Goal: Book appointment/travel/reservation

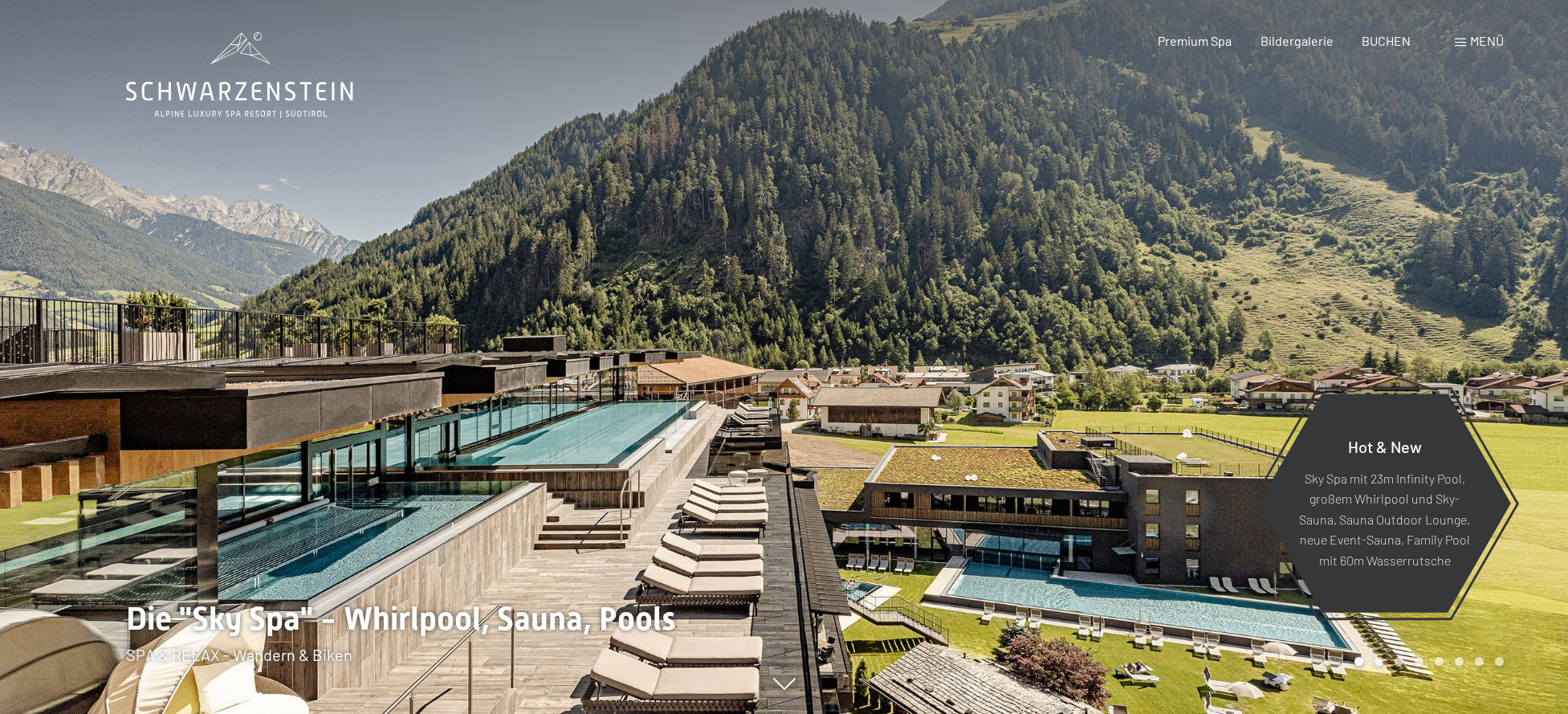
click at [362, 222] on div at bounding box center [392, 357] width 784 height 714
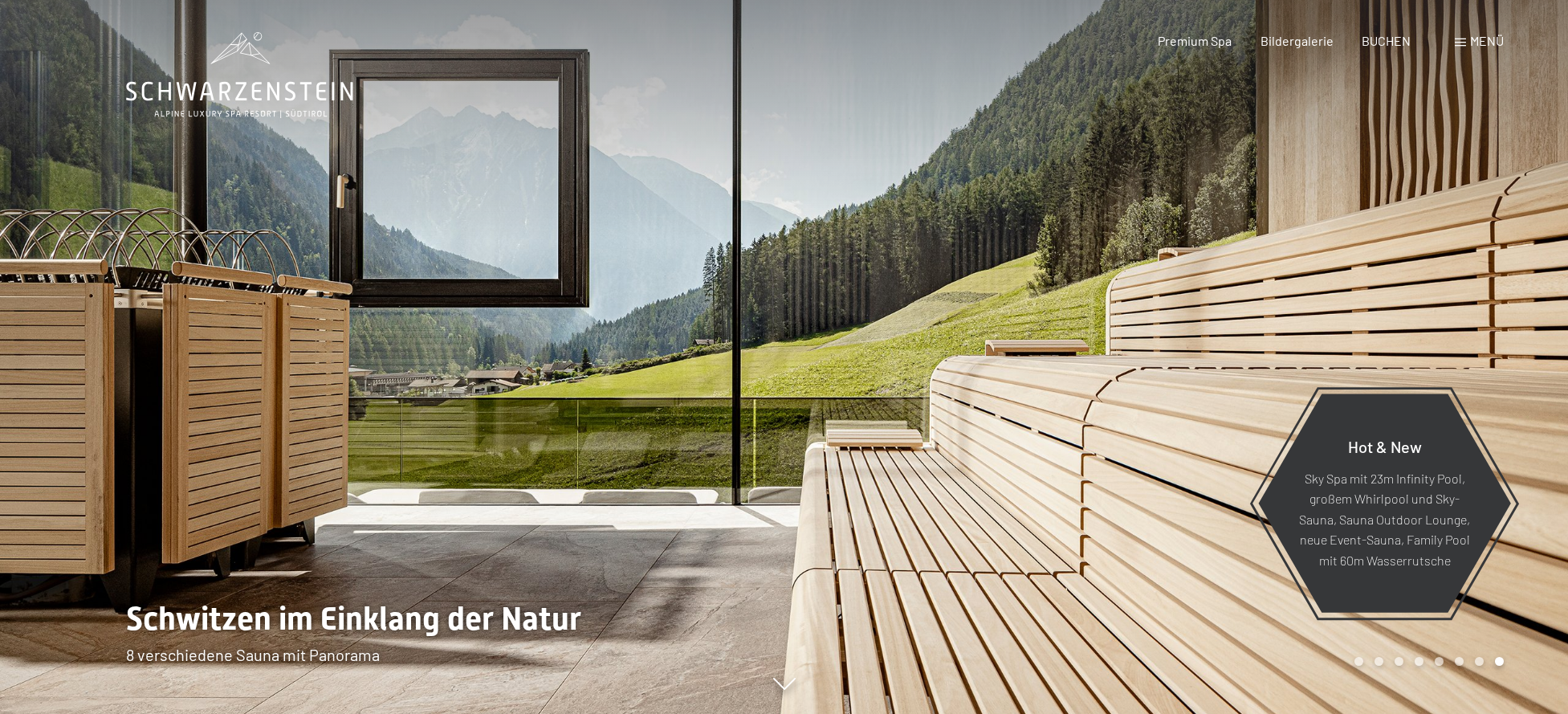
click at [423, 269] on div at bounding box center [392, 357] width 784 height 714
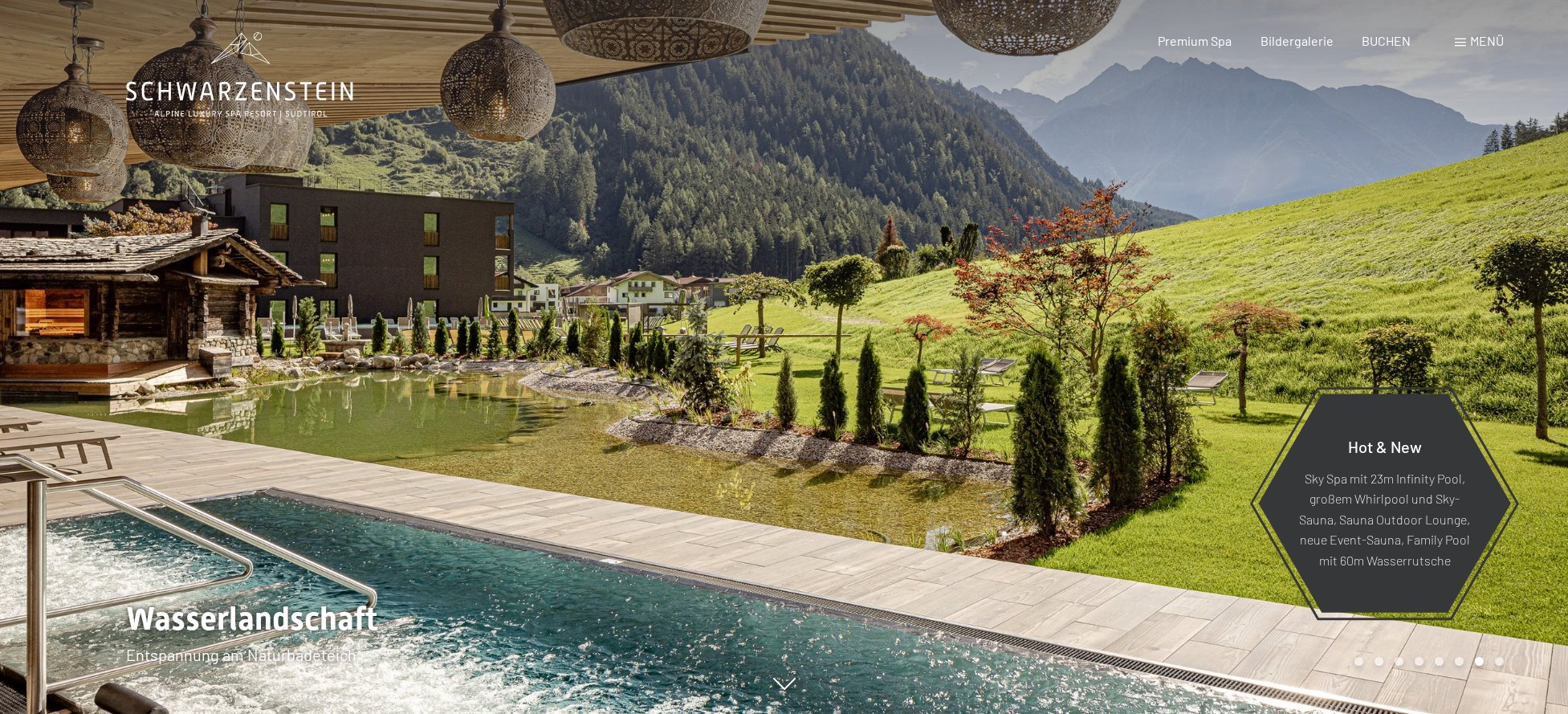
click at [418, 301] on div at bounding box center [392, 357] width 784 height 714
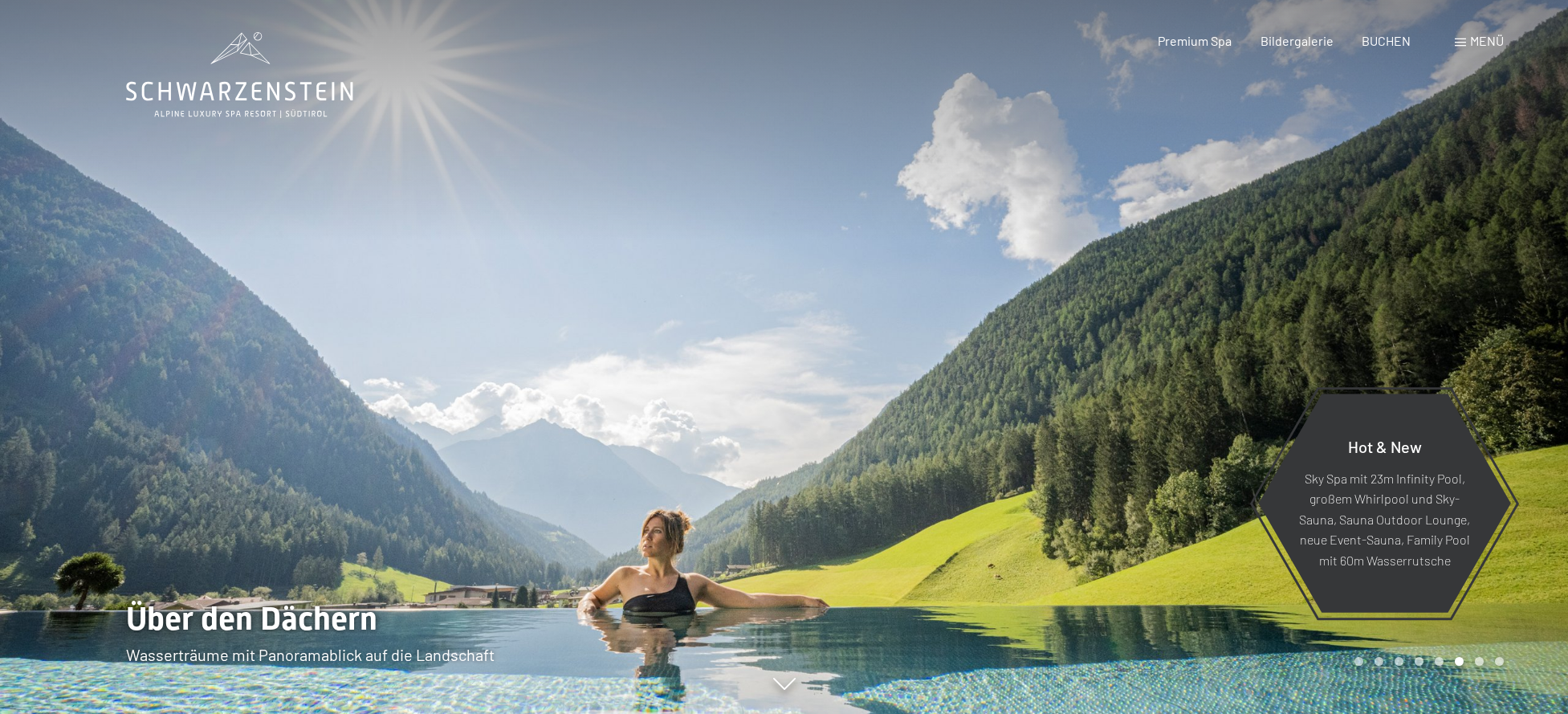
click at [415, 301] on div at bounding box center [392, 357] width 784 height 714
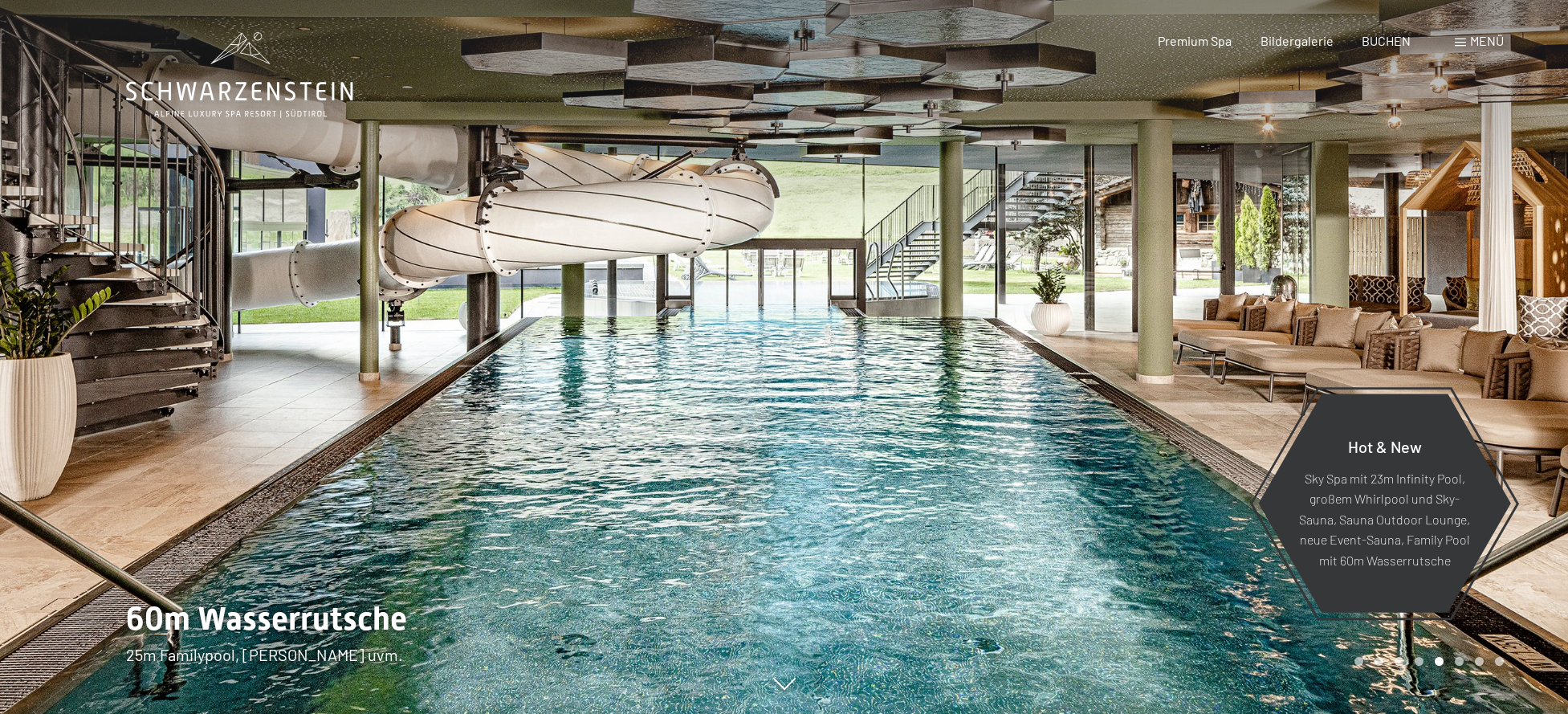
click at [1464, 40] on span at bounding box center [1459, 42] width 11 height 8
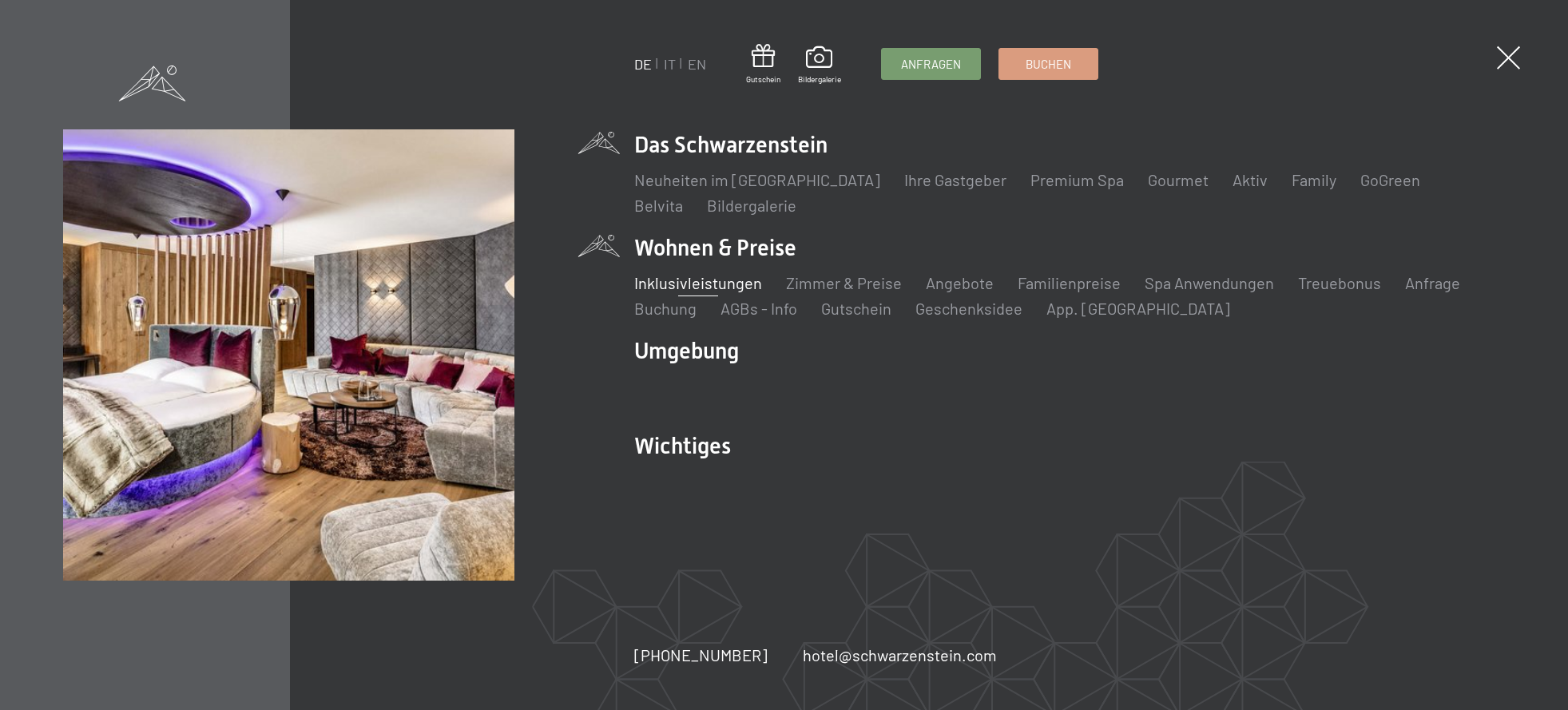
click at [701, 282] on link "Inklusivleistungen" at bounding box center [698, 282] width 128 height 19
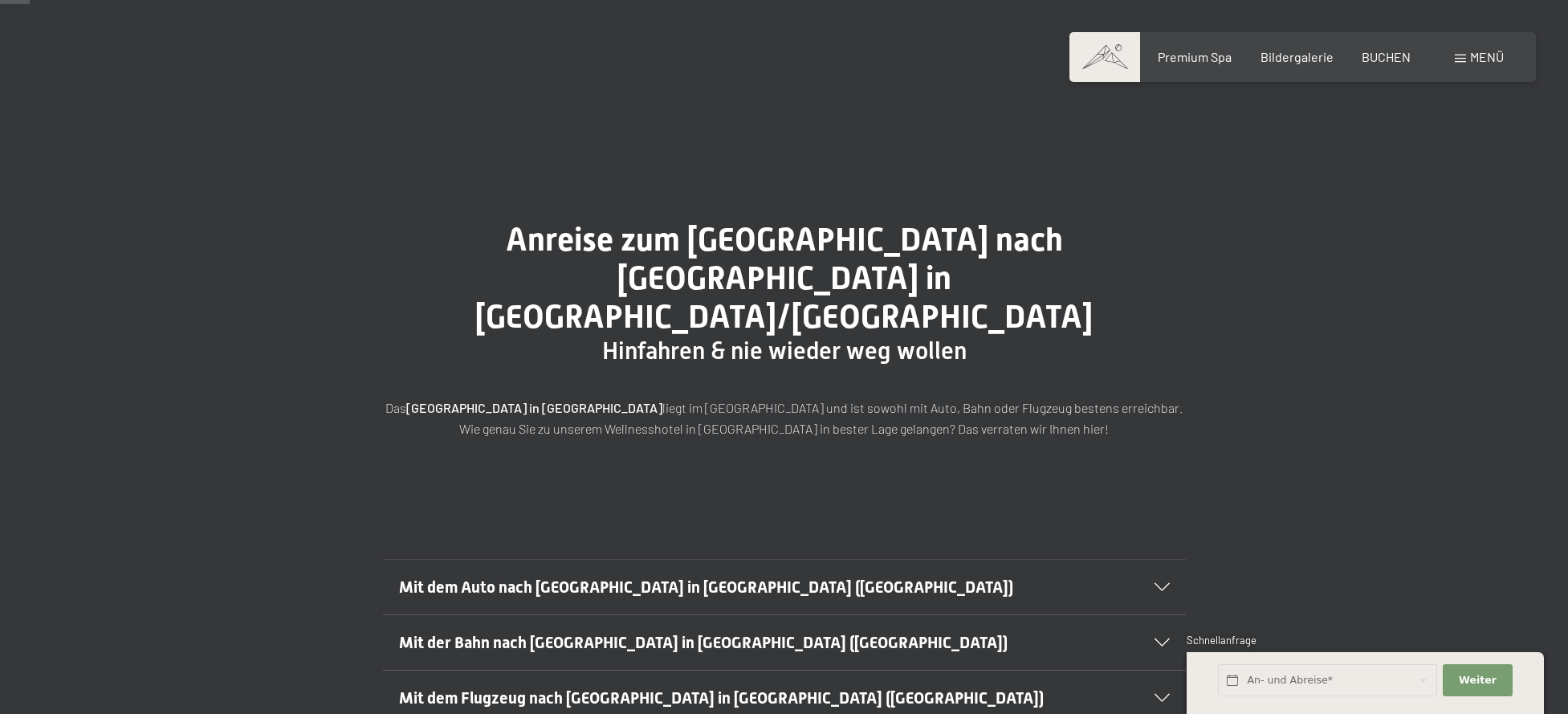
scroll to position [31, 0]
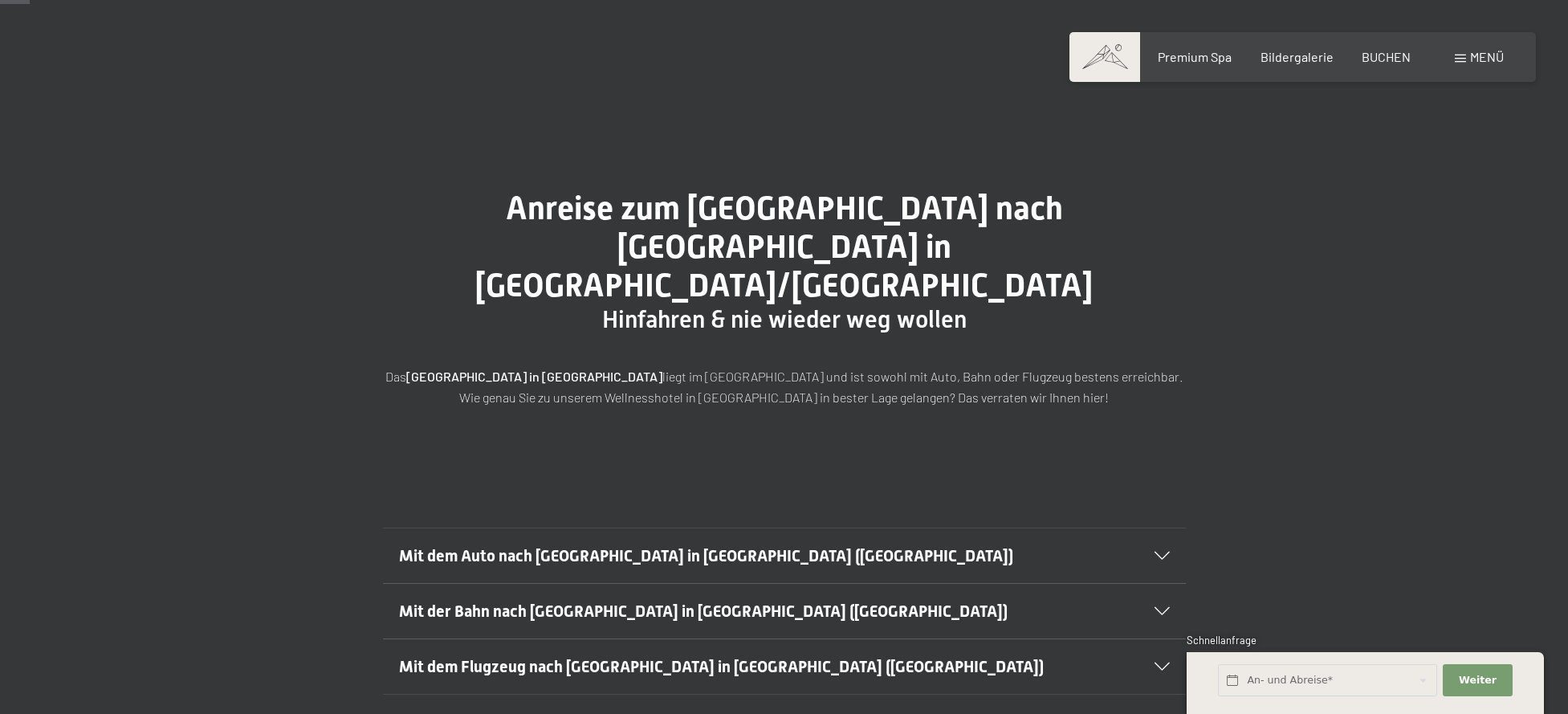
click at [1155, 552] on icon at bounding box center [1162, 555] width 15 height 8
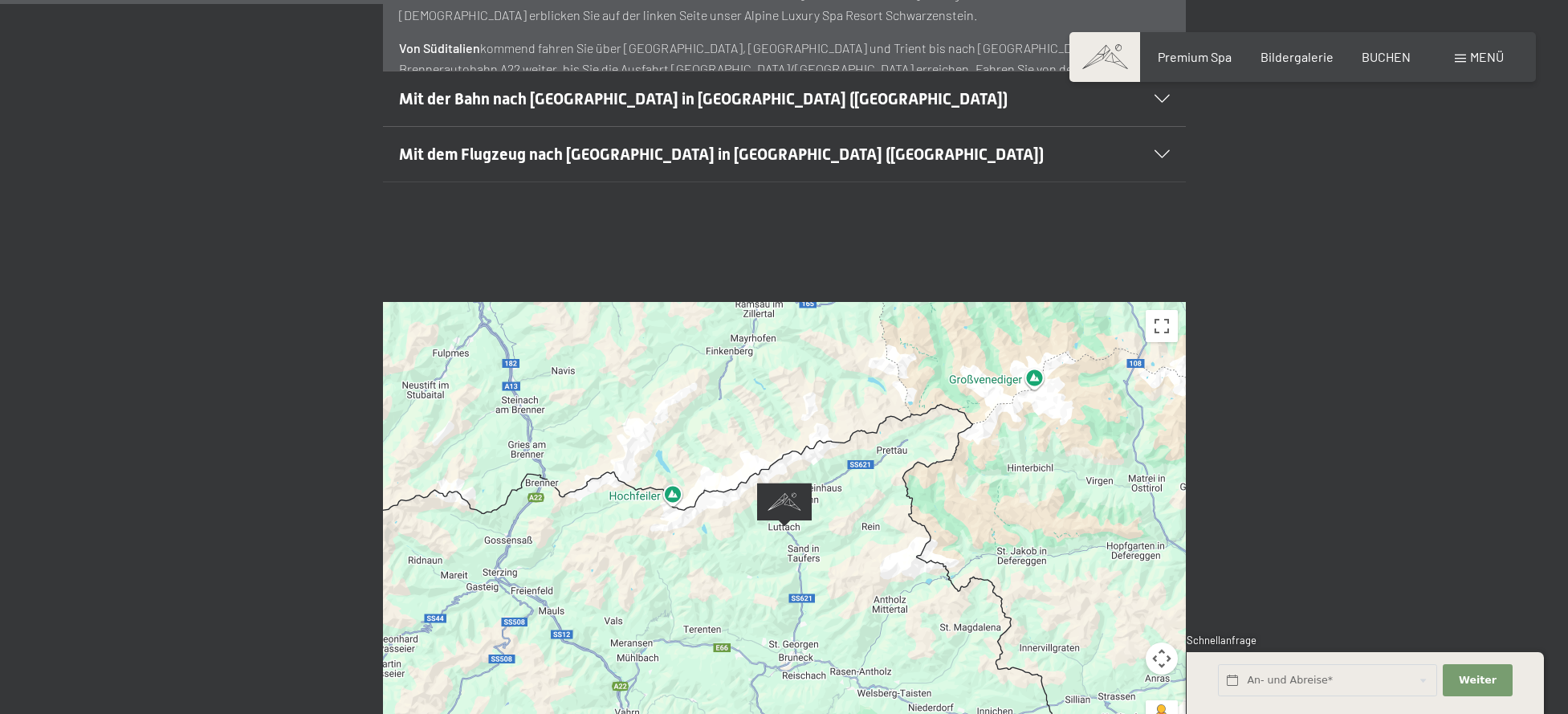
scroll to position [771, 0]
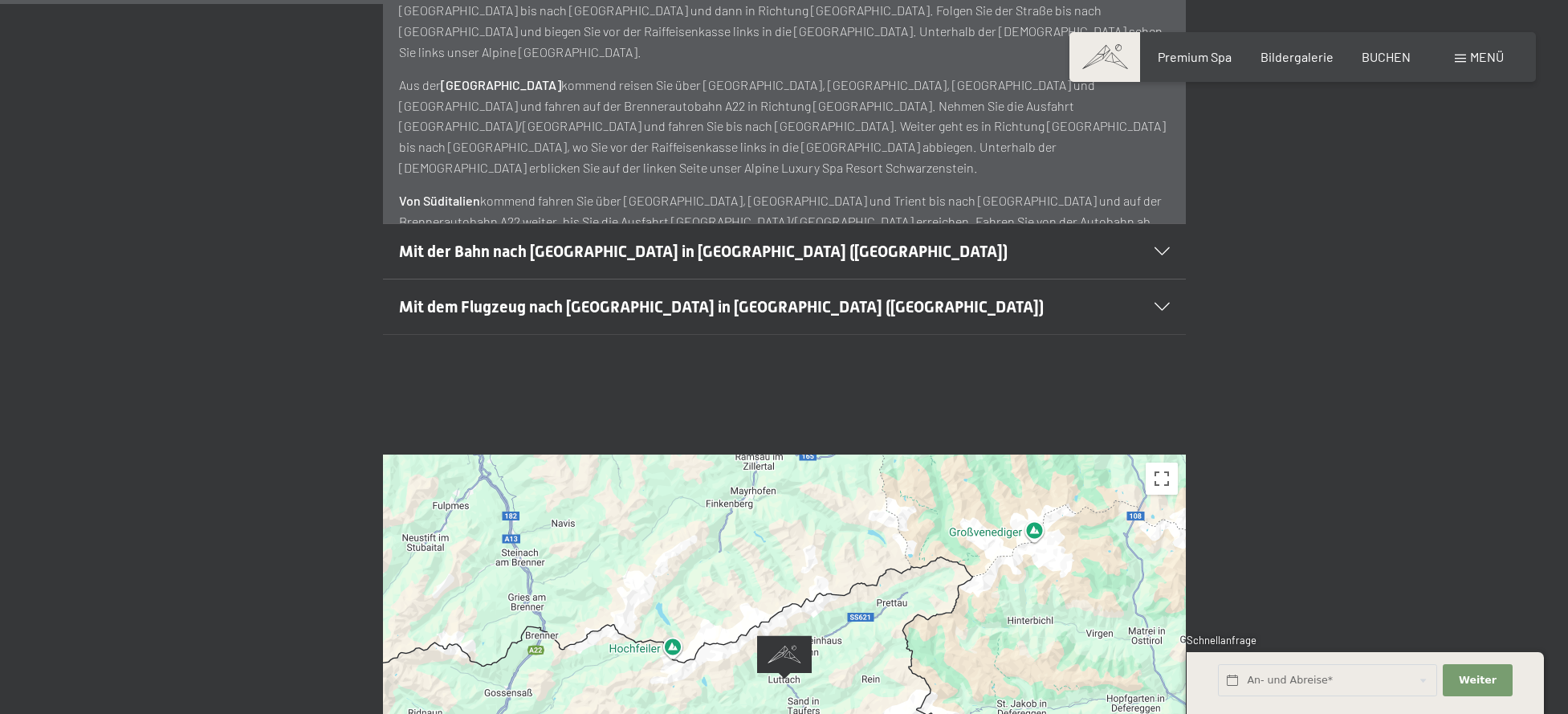
click at [1401, 65] on div "Premium Spa Bildergalerie BUCHEN" at bounding box center [1269, 57] width 337 height 18
click at [1394, 56] on span "BUCHEN" at bounding box center [1386, 54] width 49 height 15
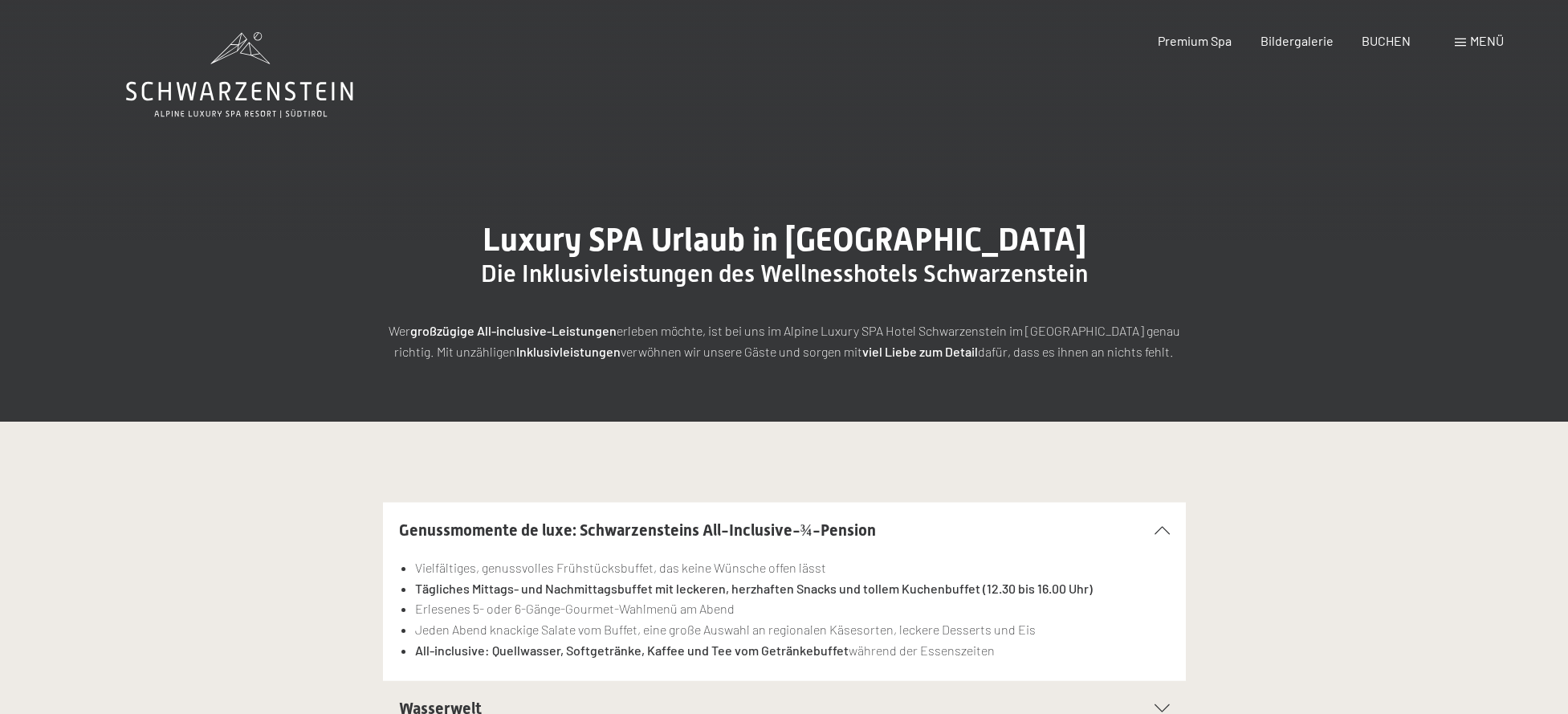
click at [244, 47] on icon at bounding box center [239, 75] width 228 height 86
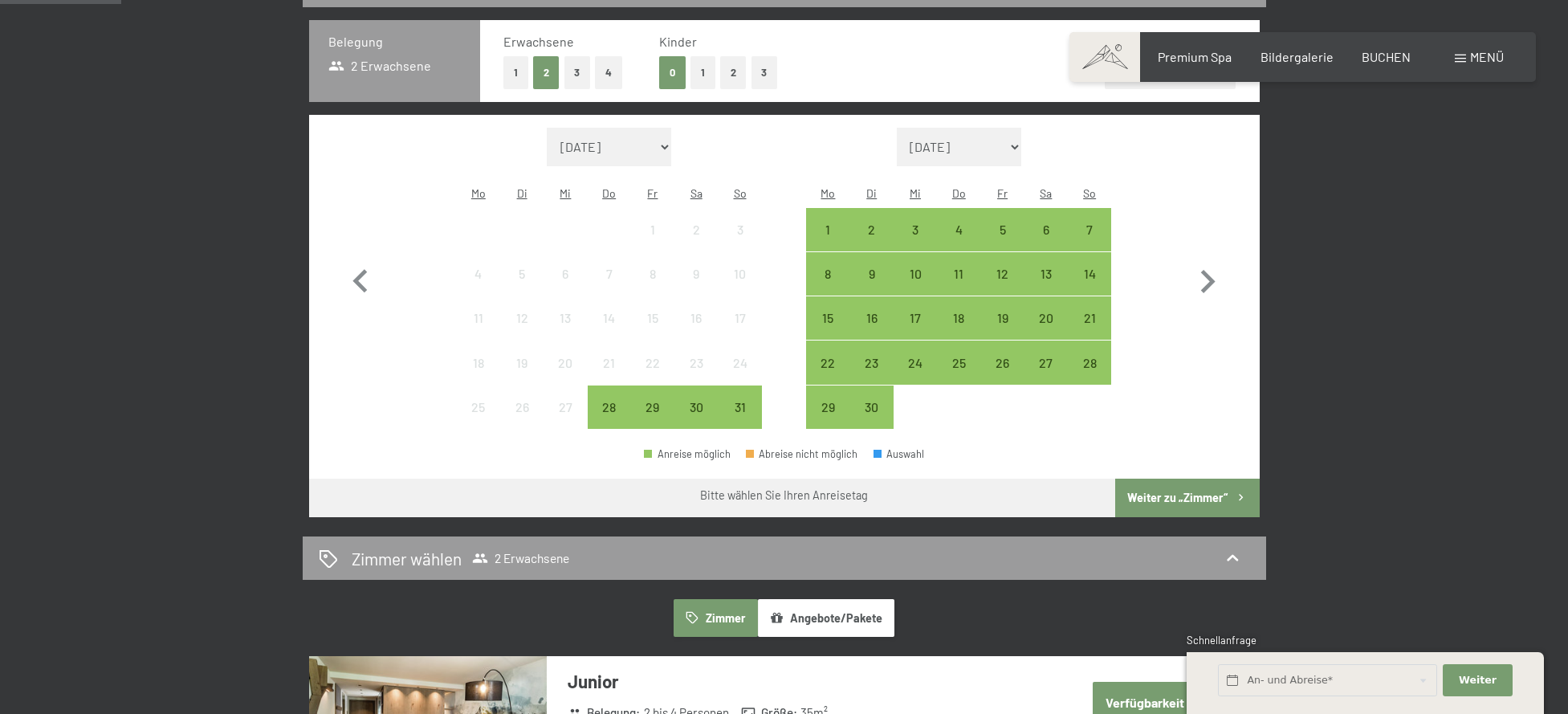
scroll to position [390, 0]
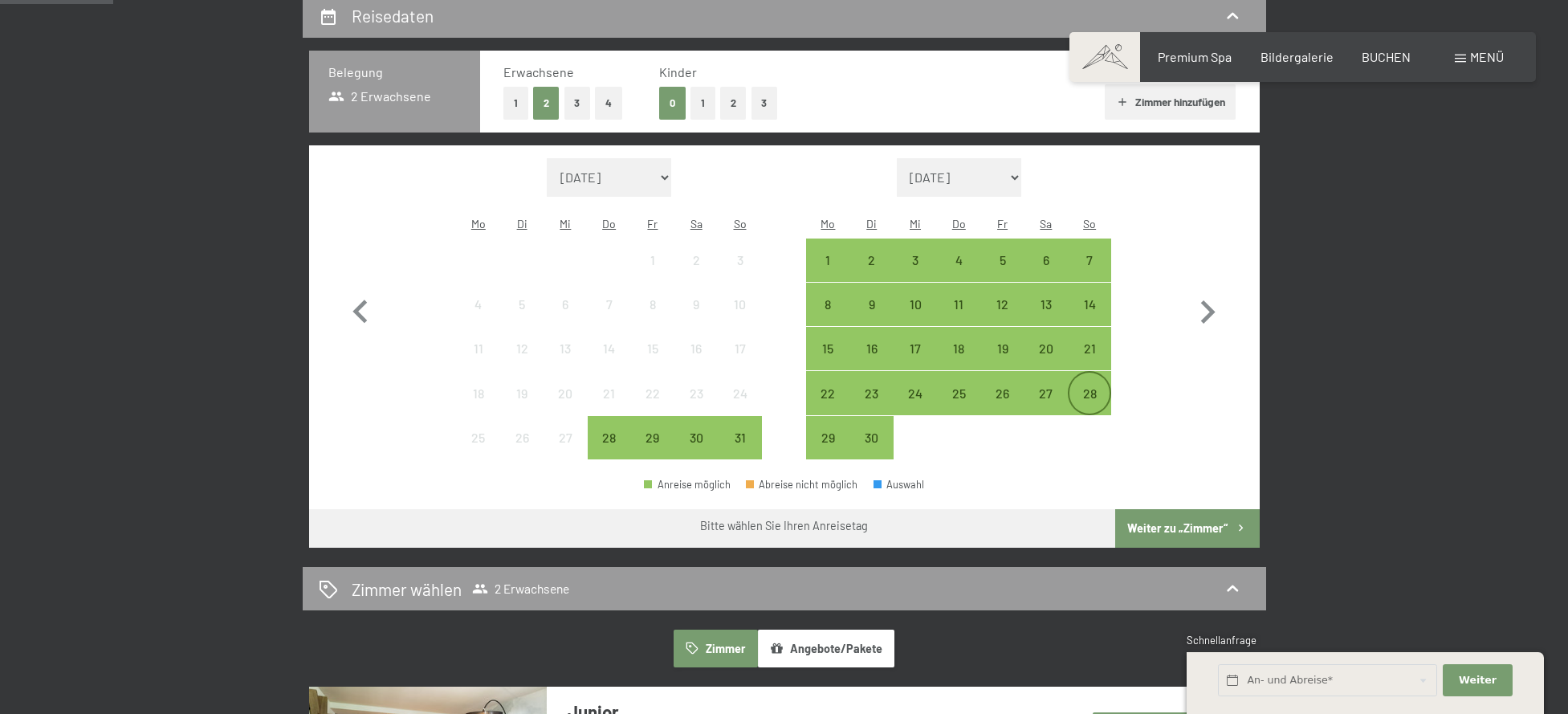
drag, startPoint x: 1010, startPoint y: 373, endPoint x: 1072, endPoint y: 368, distance: 62.2
click at [1011, 387] on div "26" at bounding box center [1001, 407] width 40 height 40
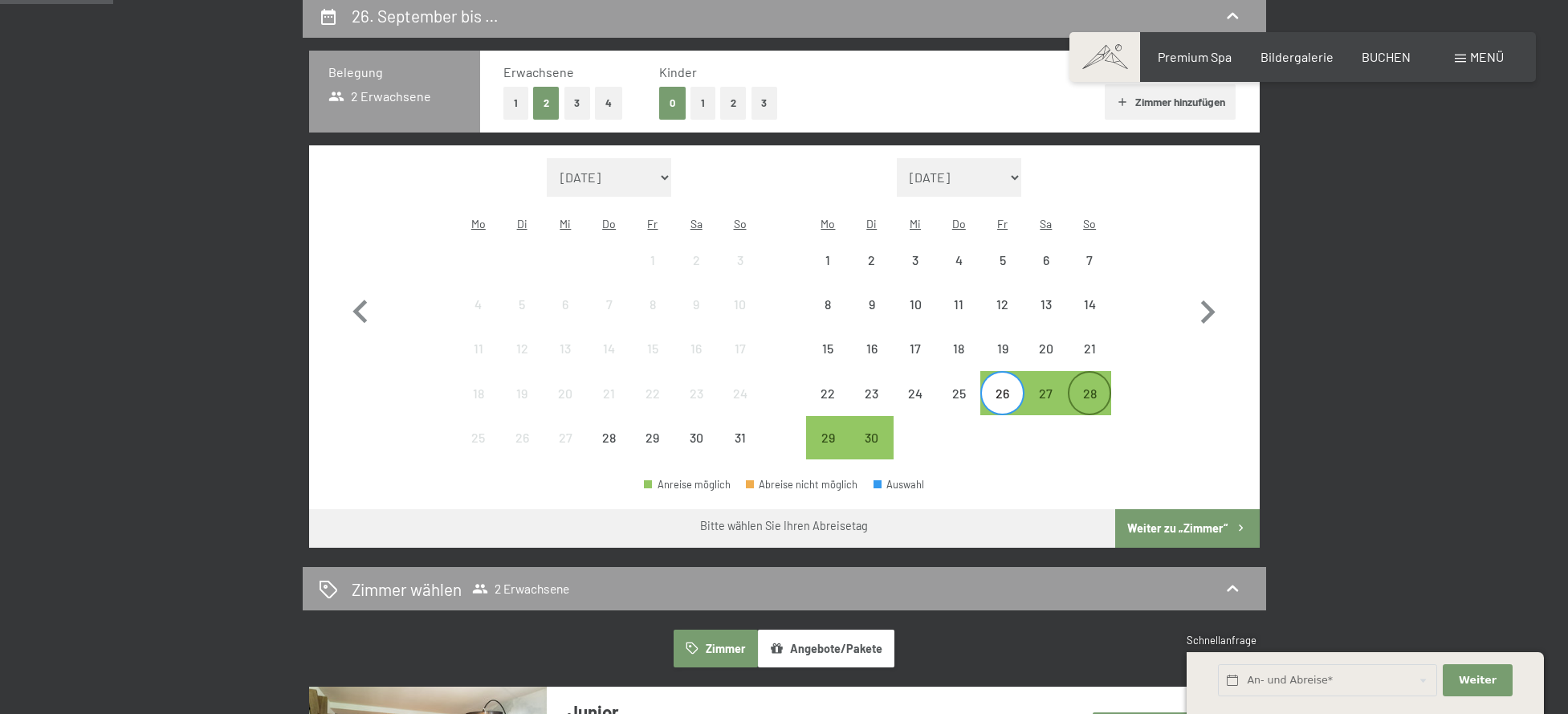
click at [1099, 387] on div "28" at bounding box center [1089, 407] width 40 height 40
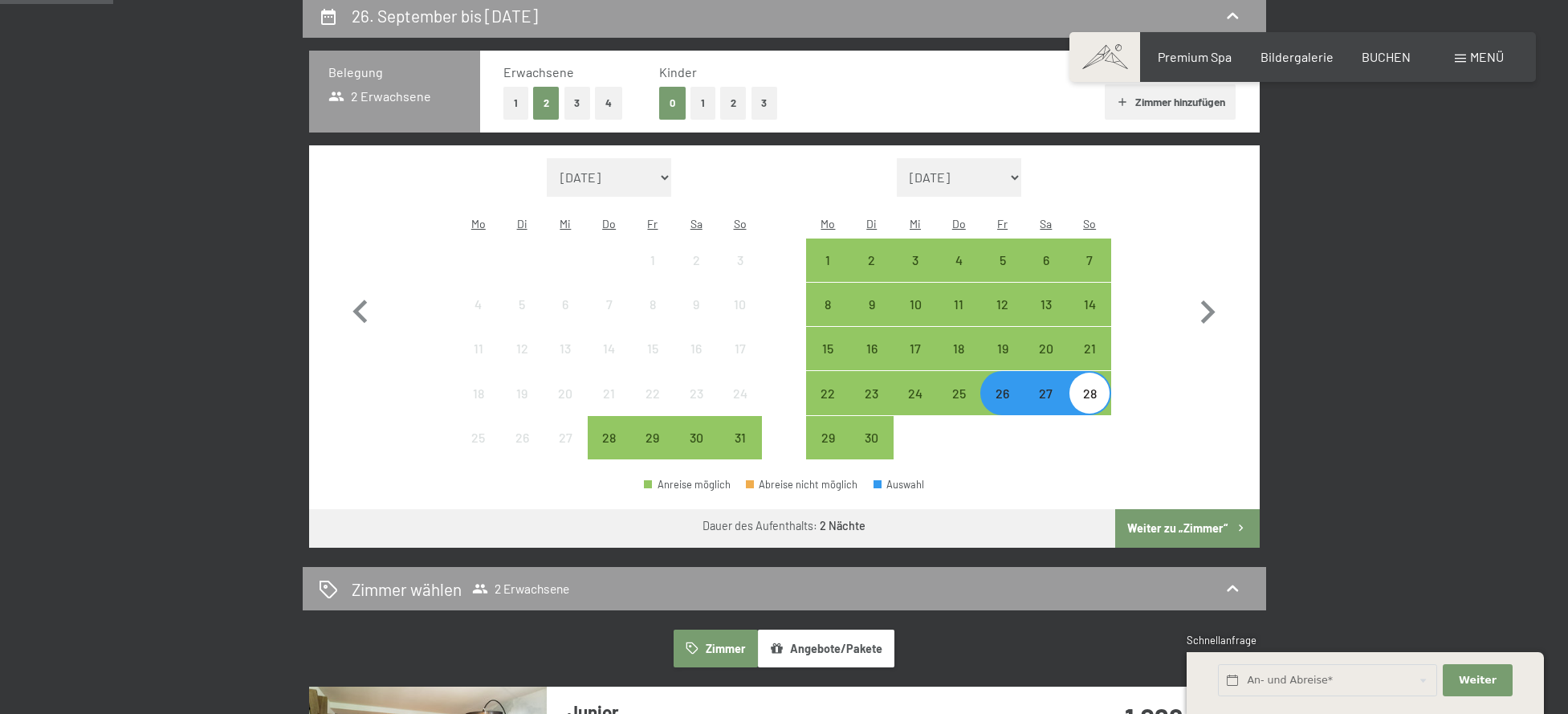
click at [1207, 509] on button "Weiter zu „Zimmer“" at bounding box center [1186, 528] width 143 height 38
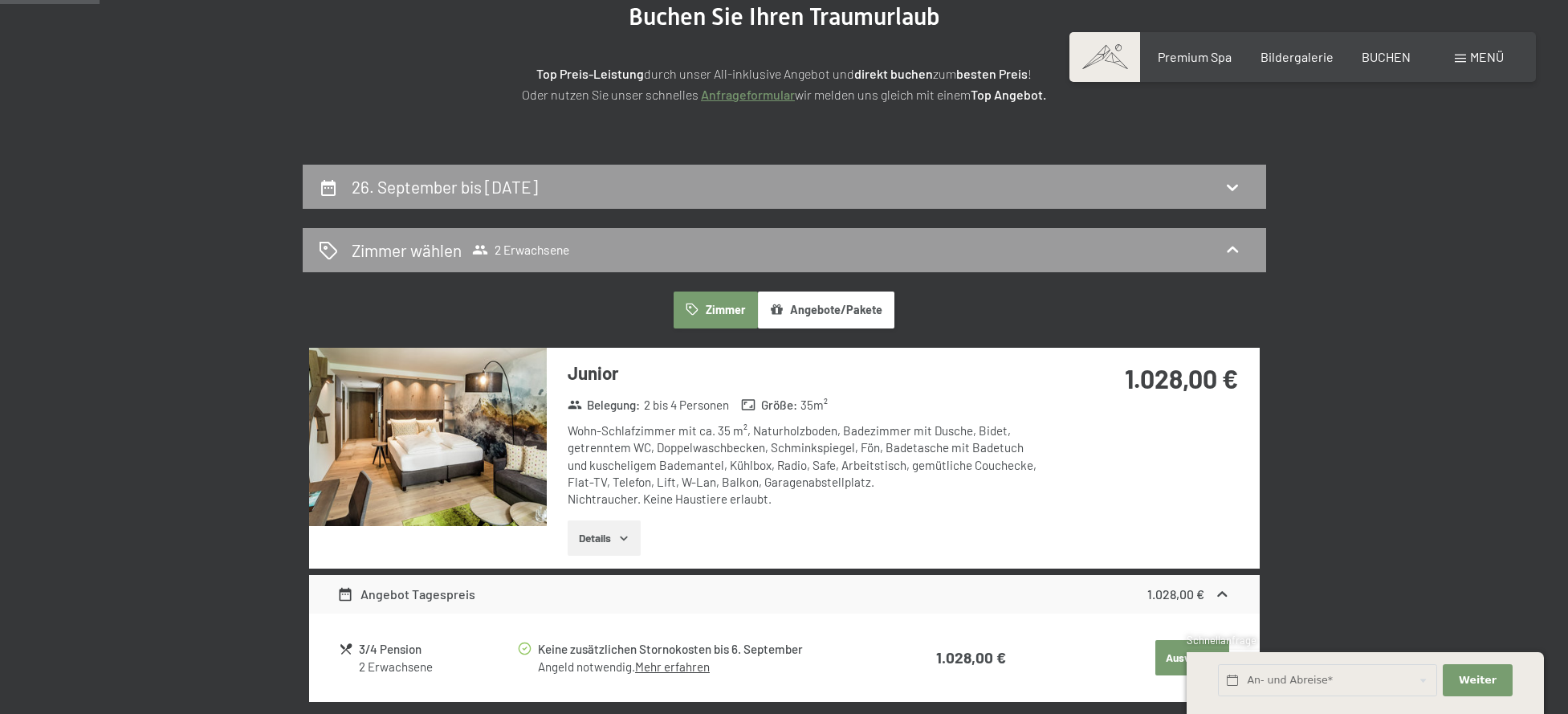
scroll to position [296, 0]
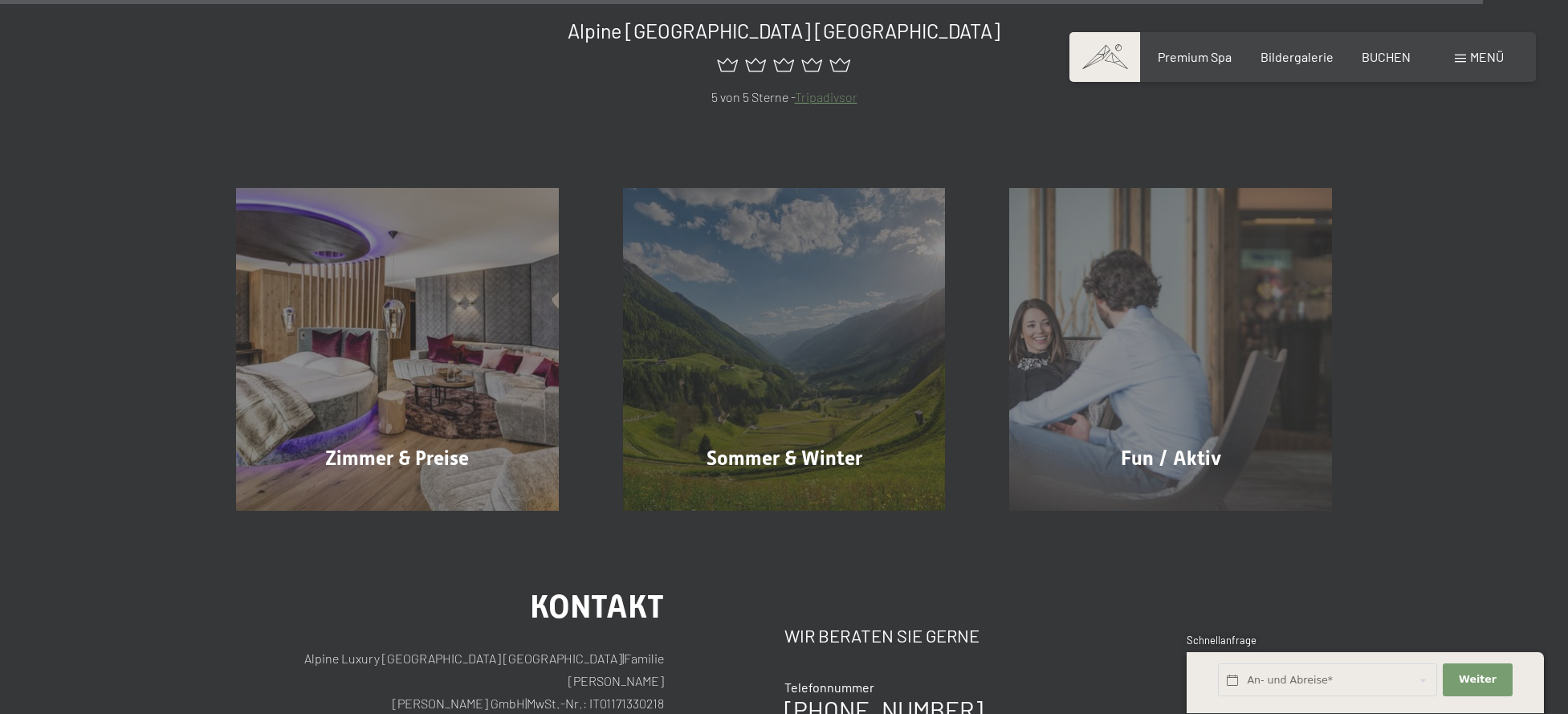
scroll to position [7959, 0]
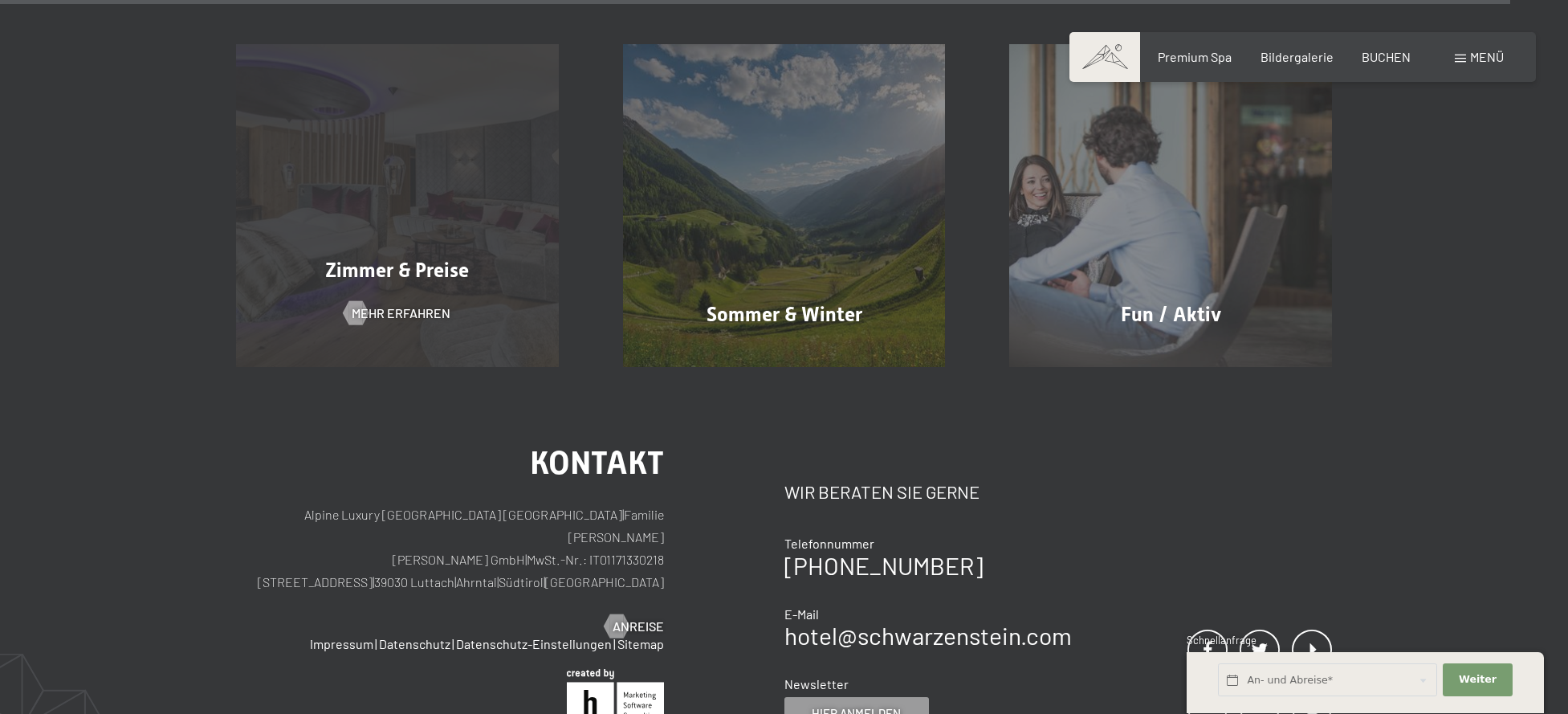
click at [438, 200] on div "Zimmer & Preise Mehr erfahren" at bounding box center [397, 205] width 387 height 323
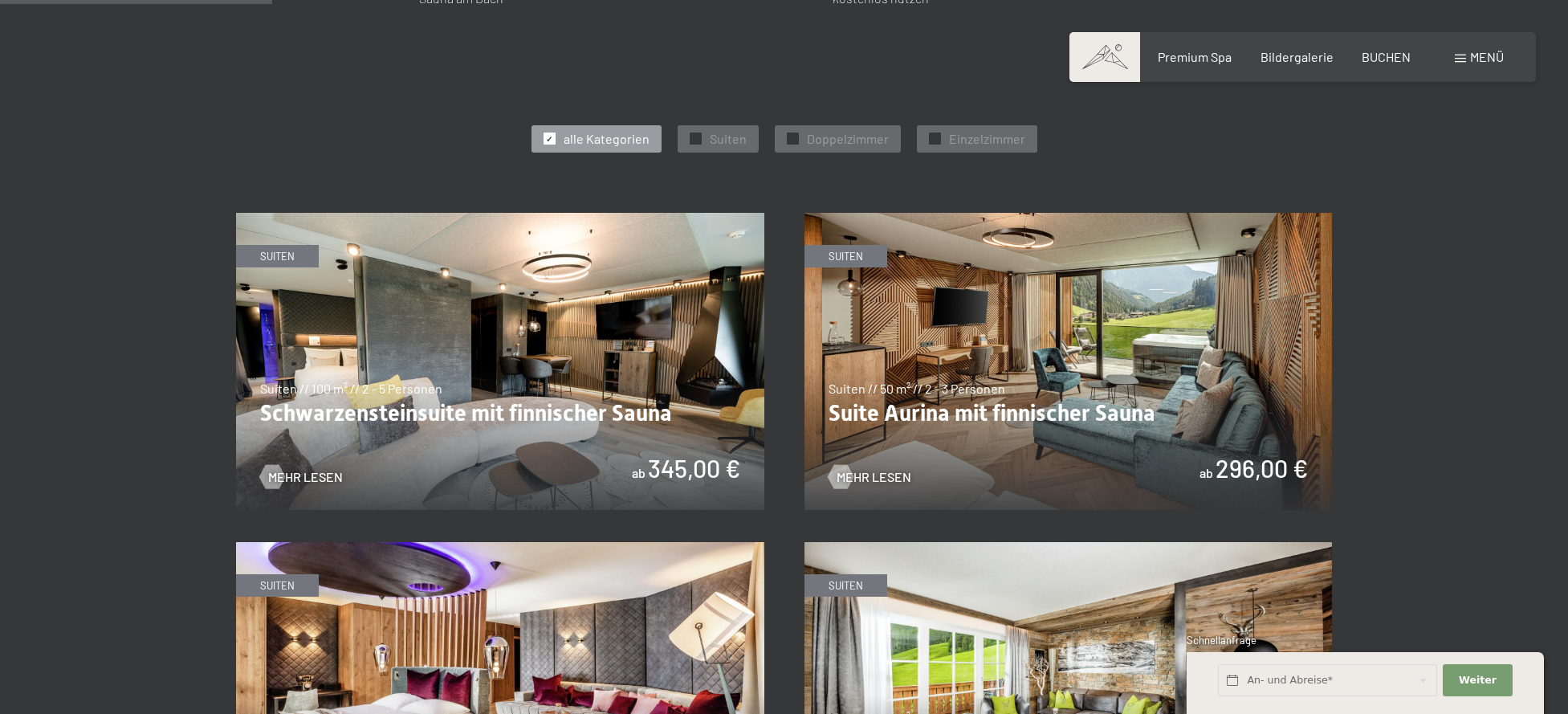
scroll to position [900, 0]
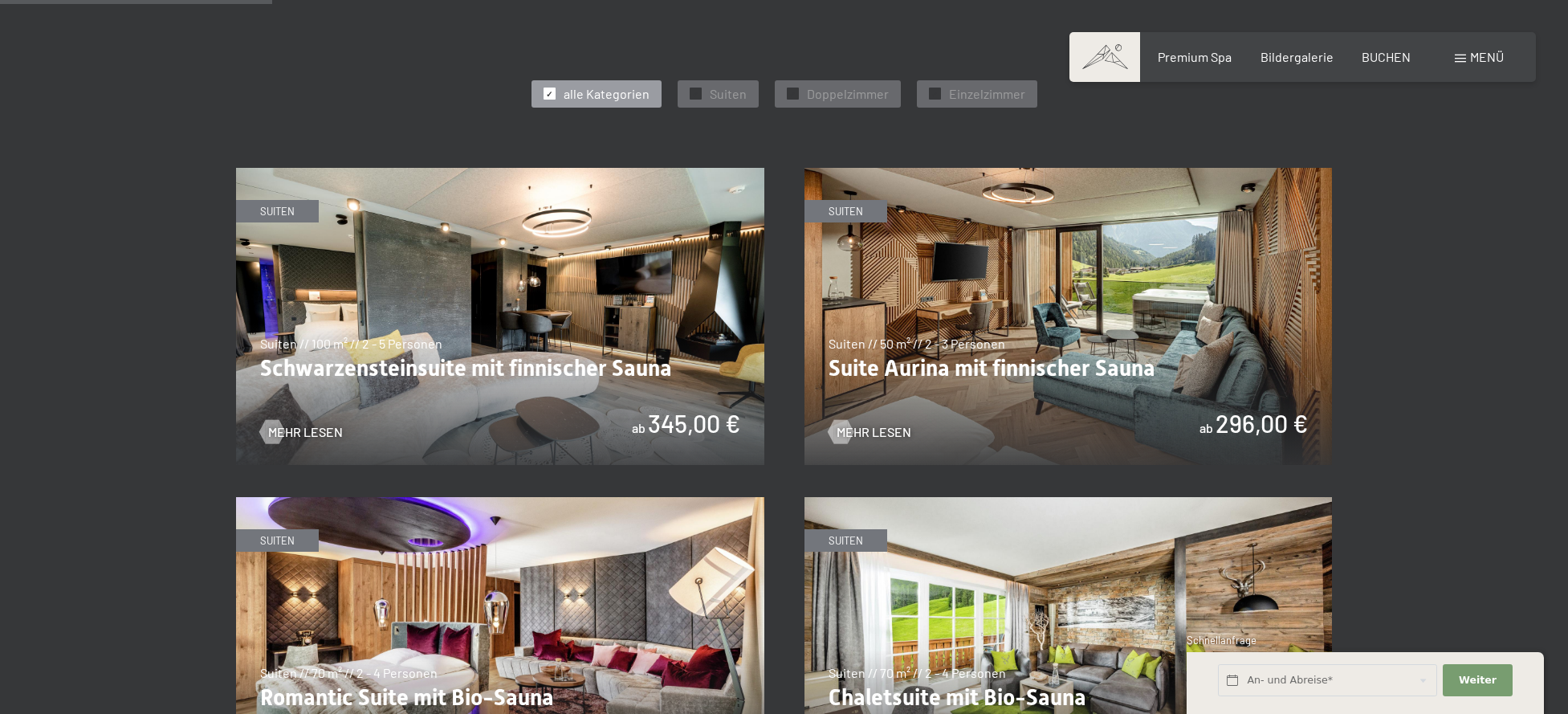
click at [999, 400] on img at bounding box center [1068, 317] width 528 height 297
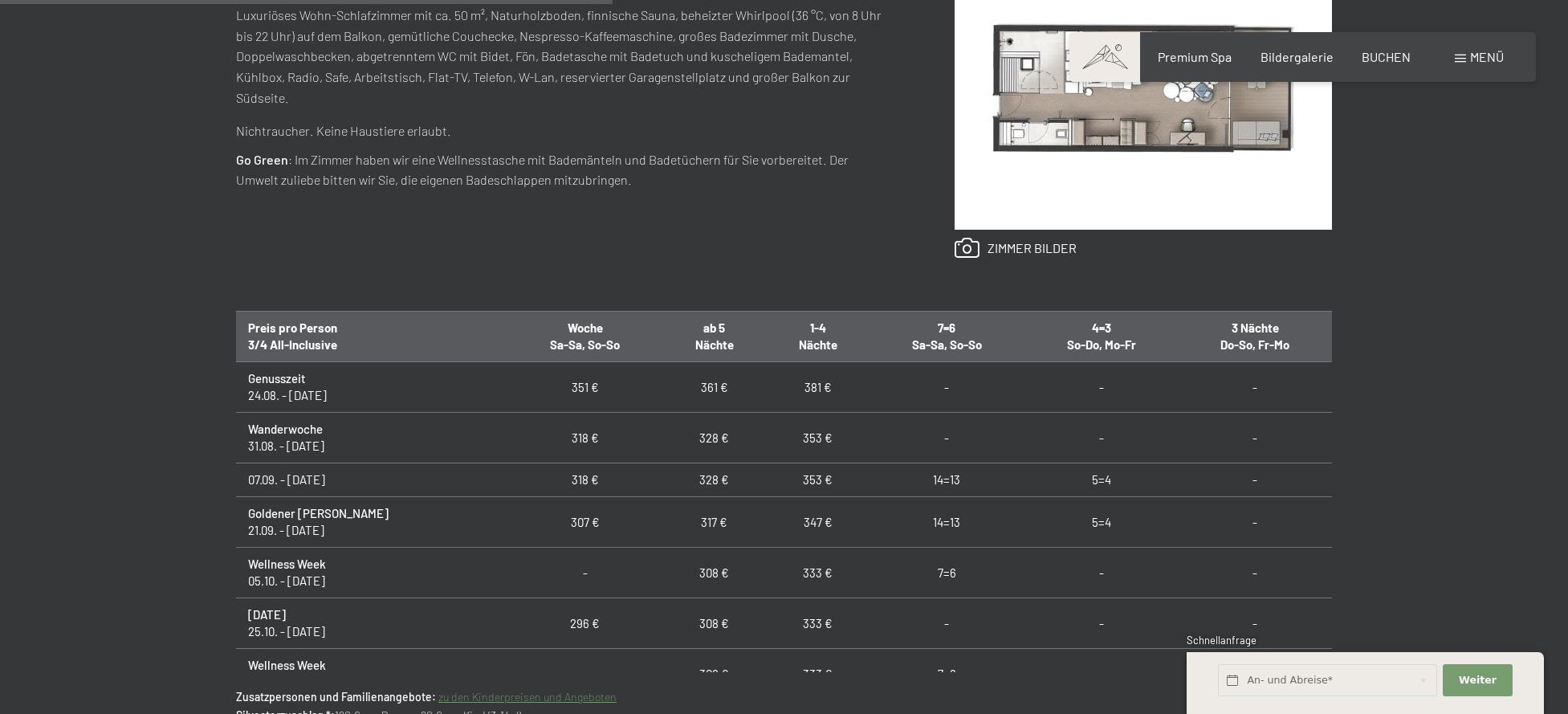
scroll to position [964, 0]
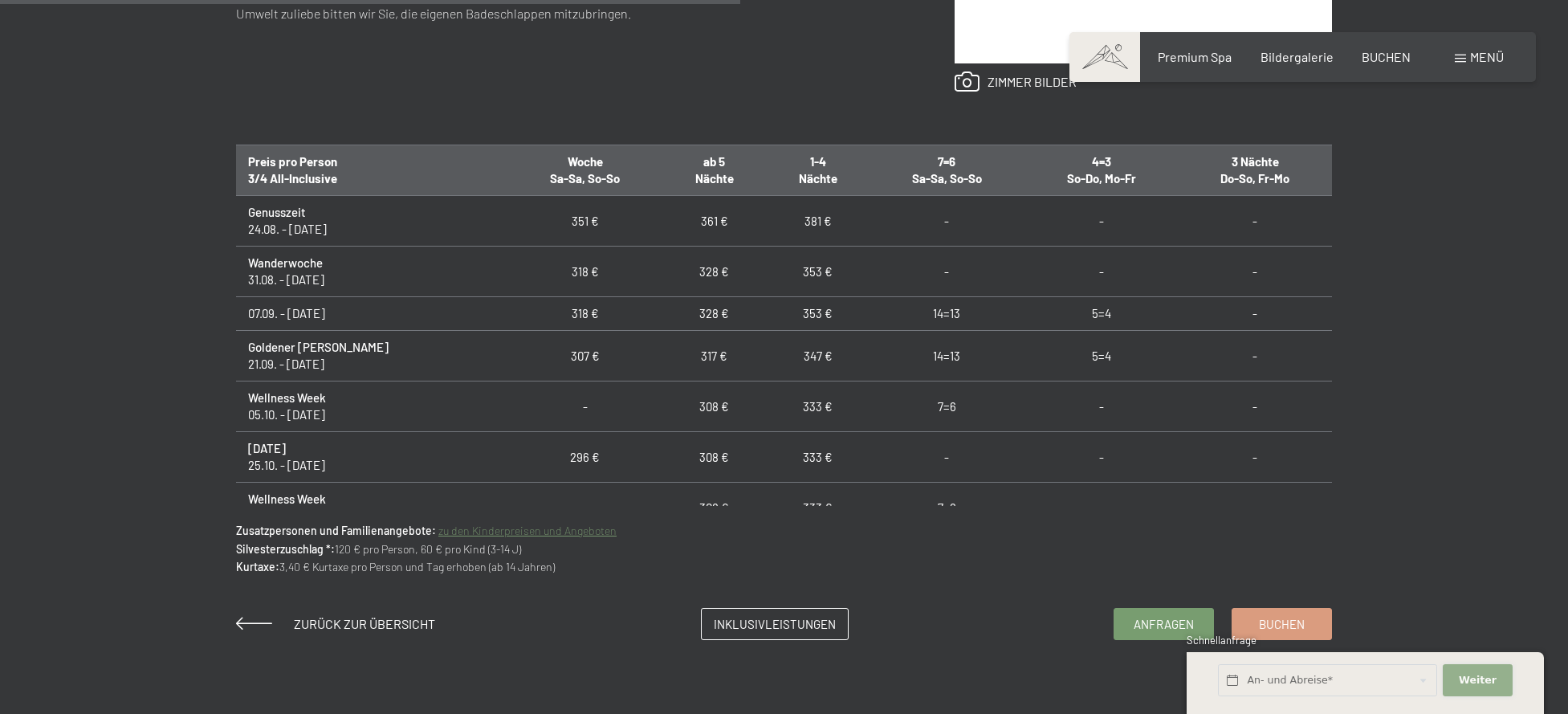
click at [1475, 690] on button "Weiter Adressfelder ausblenden" at bounding box center [1476, 680] width 69 height 33
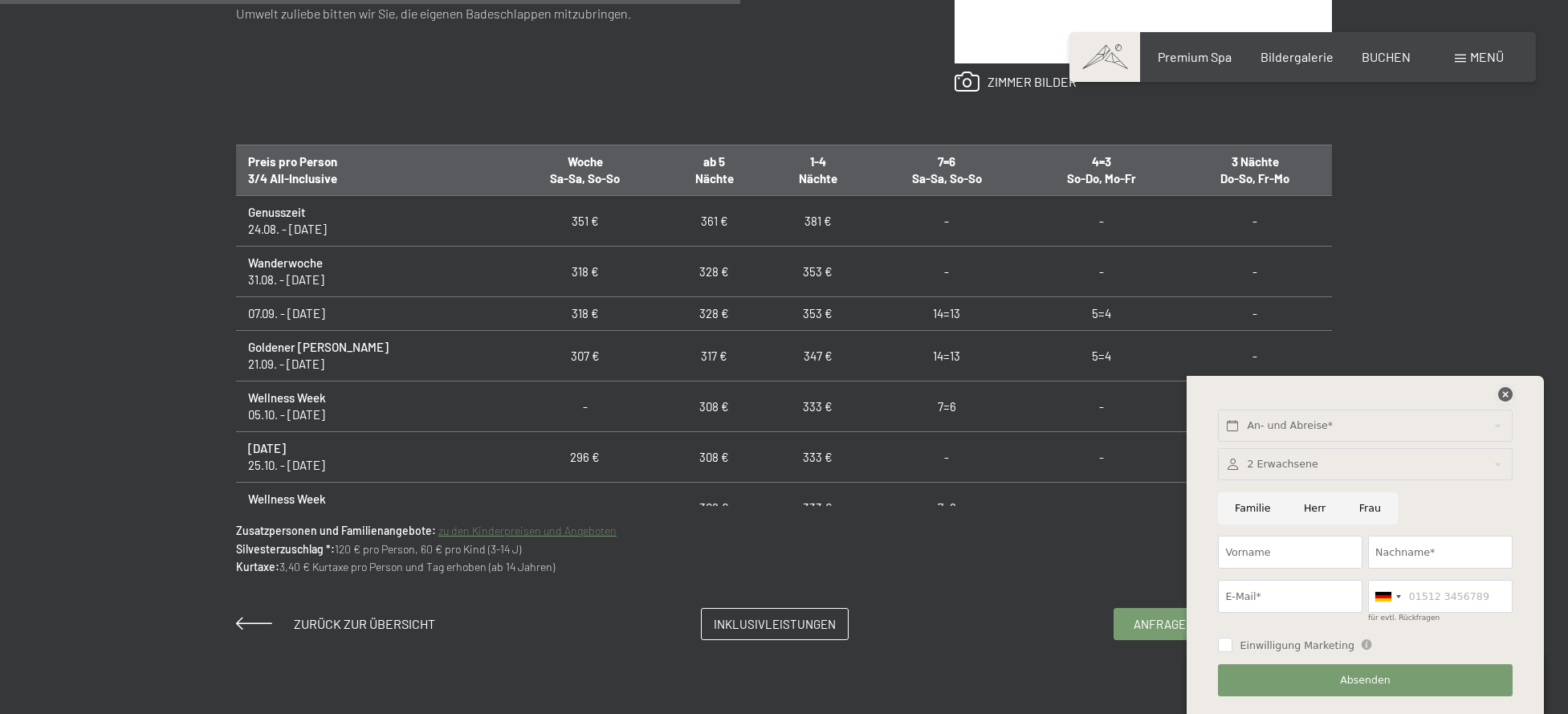
click at [1503, 394] on icon at bounding box center [1504, 394] width 14 height 14
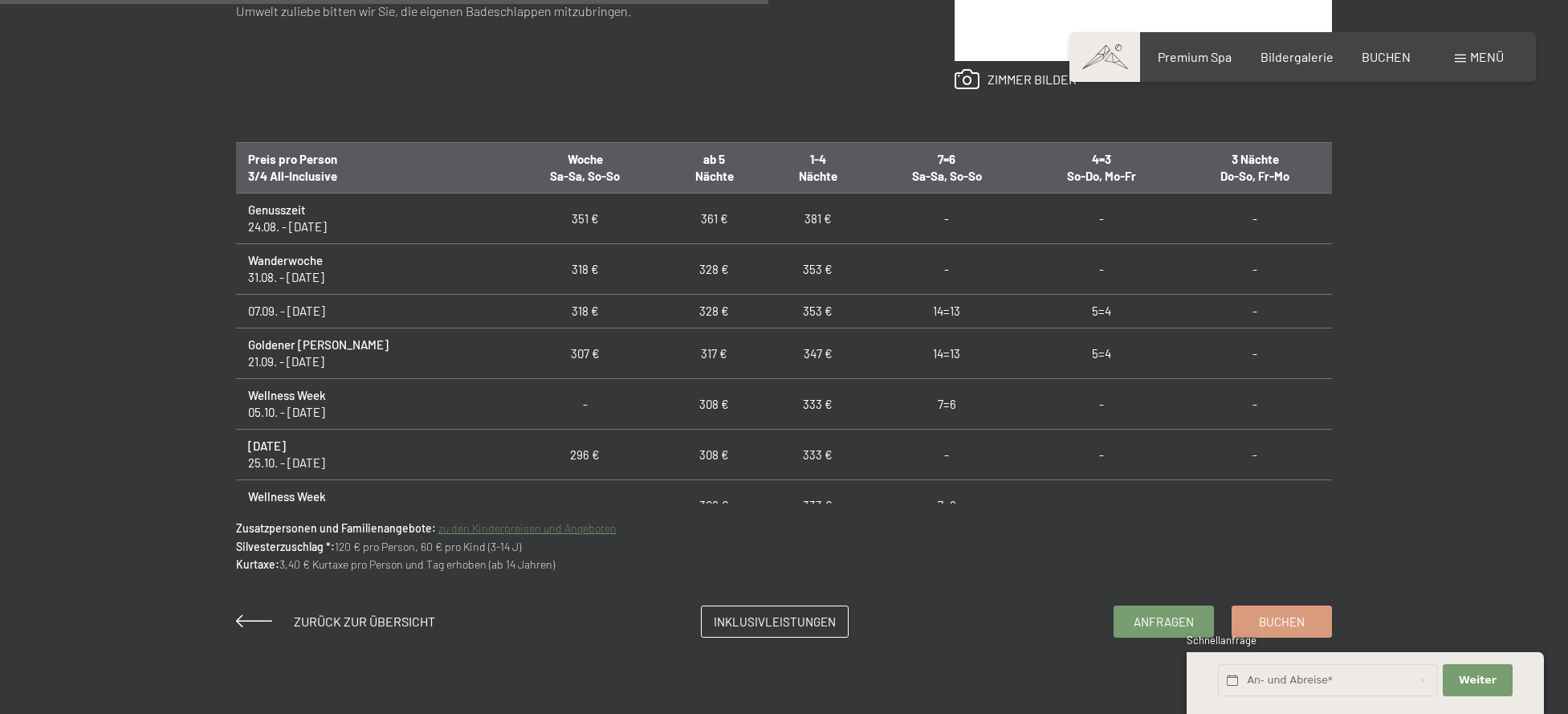
scroll to position [1198, 0]
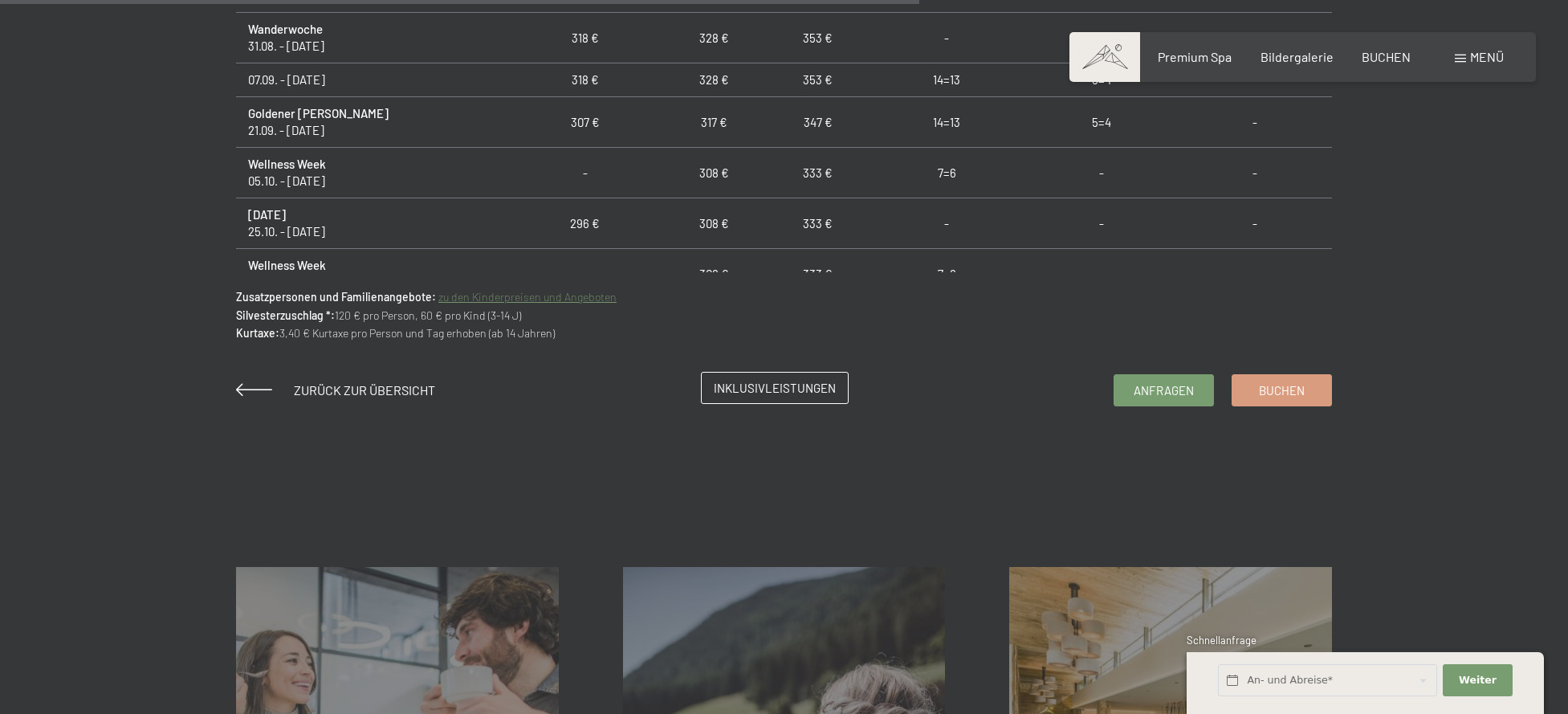
click at [760, 386] on span "Inklusivleistungen" at bounding box center [775, 388] width 122 height 17
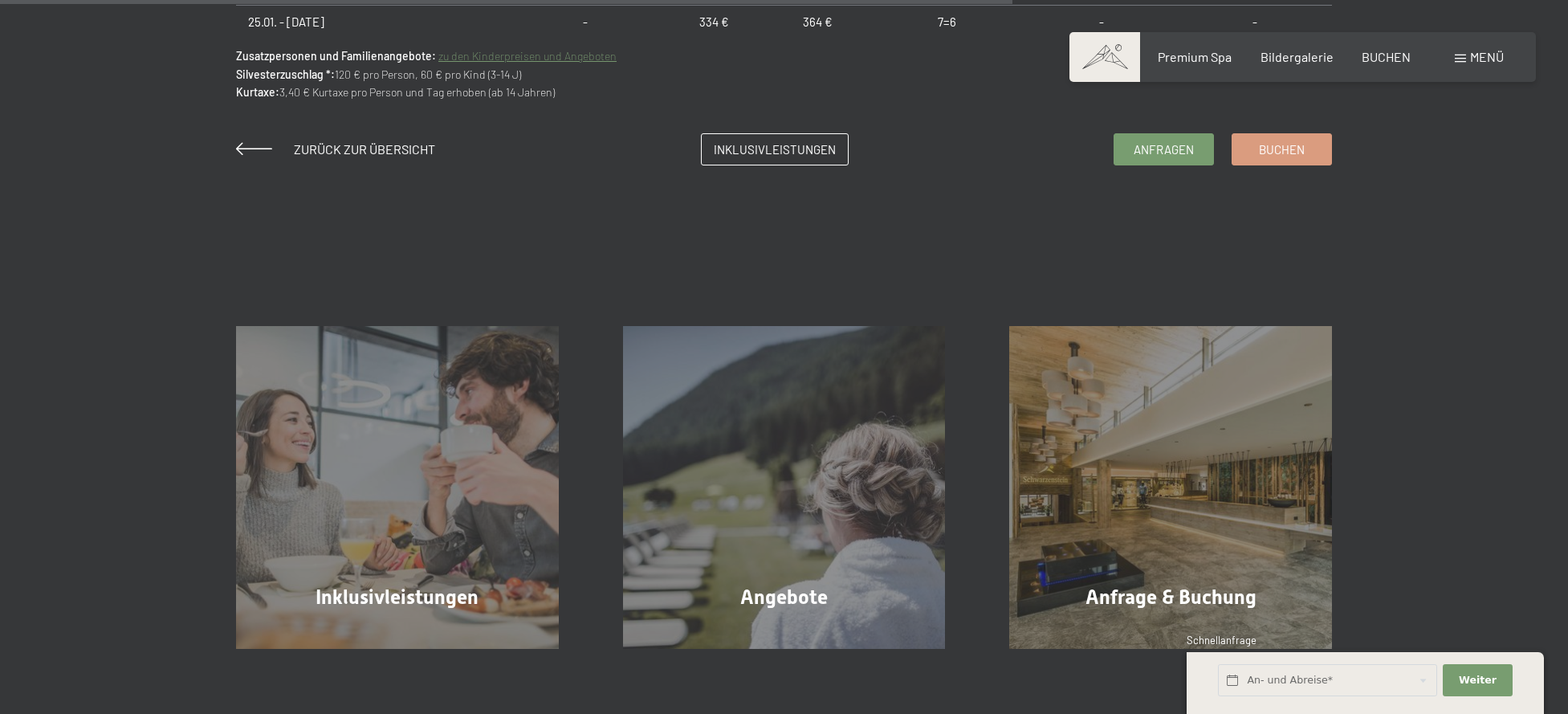
scroll to position [1365, 0]
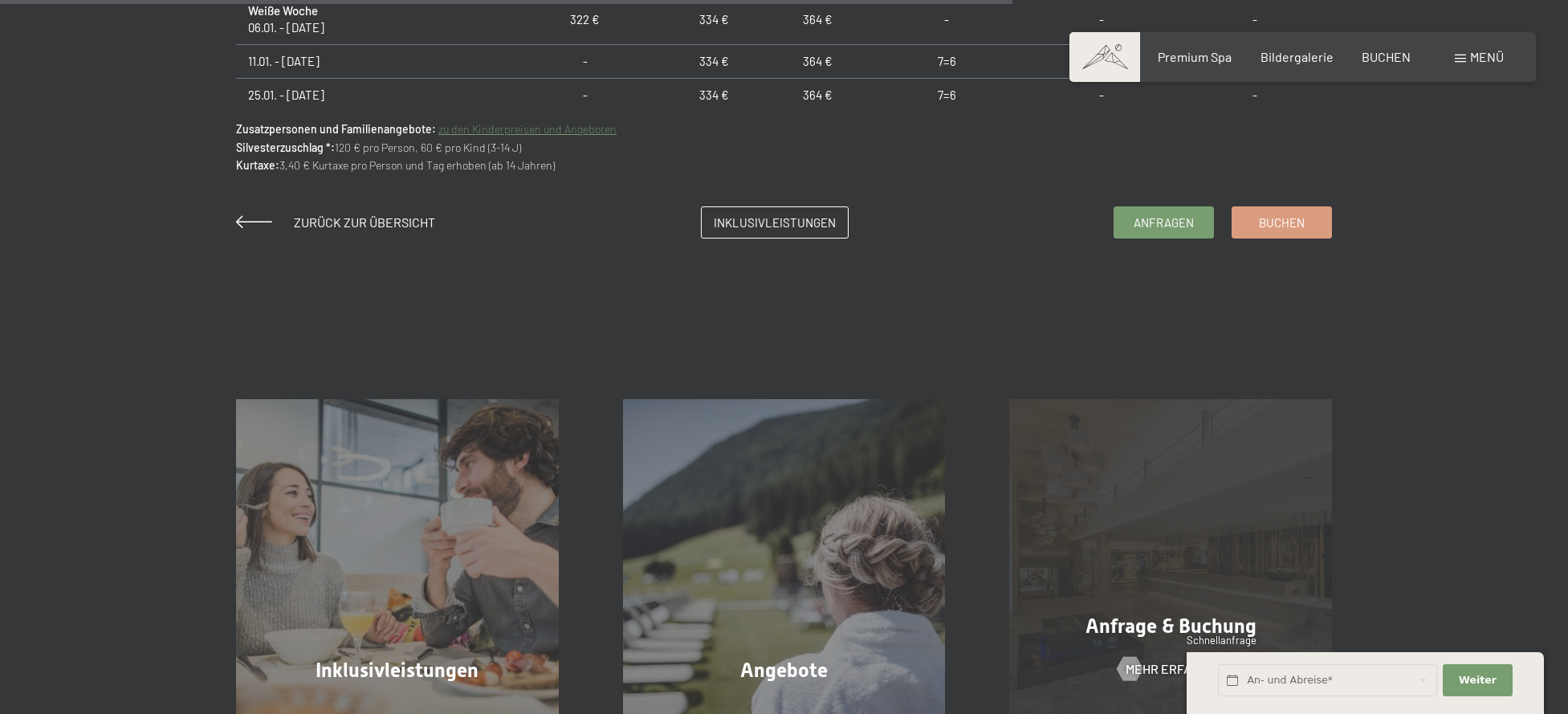
click at [1127, 528] on div "Anfrage & Buchung Mehr erfahren" at bounding box center [1171, 560] width 387 height 323
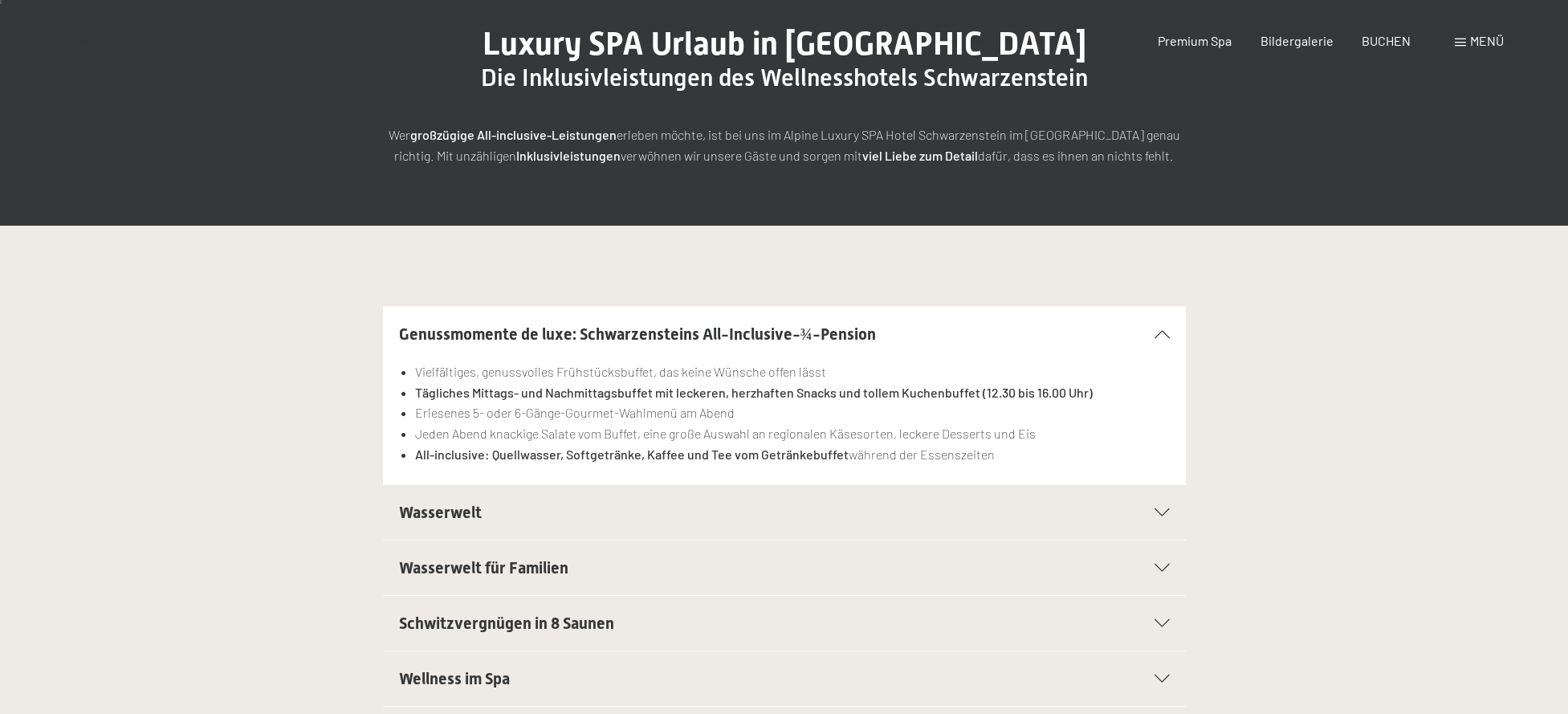
scroll to position [392, 0]
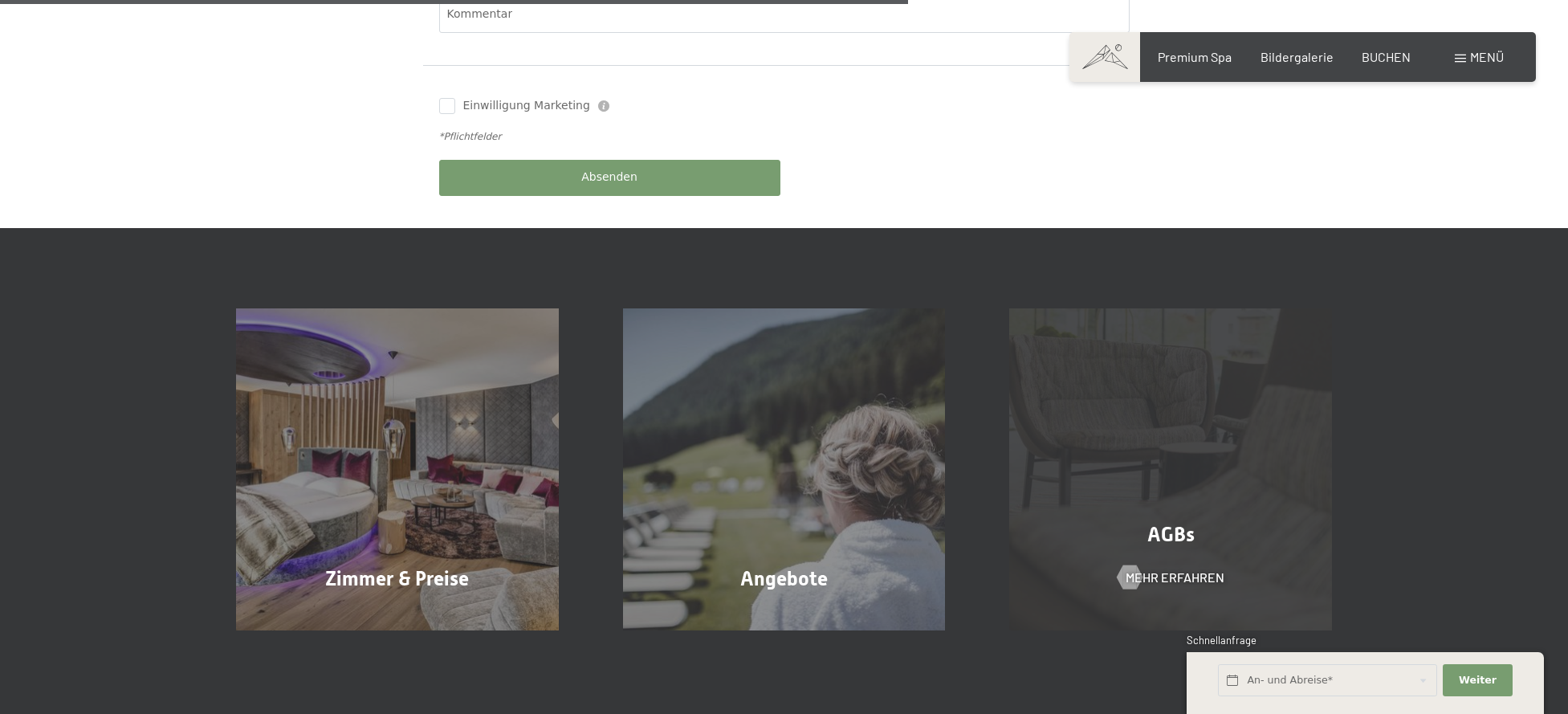
scroll to position [1202, 0]
